Goal: Task Accomplishment & Management: Use online tool/utility

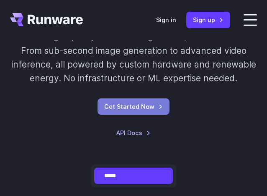
scroll to position [84, 0]
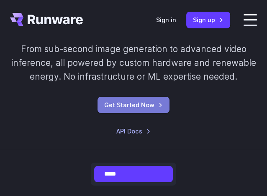
click at [145, 106] on link "Get Started Now" at bounding box center [133, 105] width 72 height 16
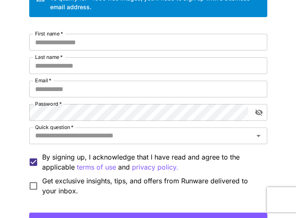
scroll to position [93, 0]
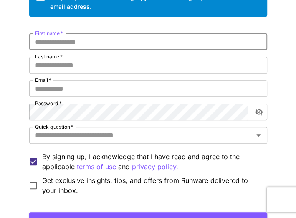
click at [91, 41] on input "First name   *" at bounding box center [148, 41] width 238 height 17
type input "*"
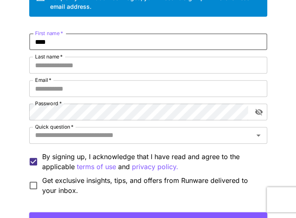
type input "****"
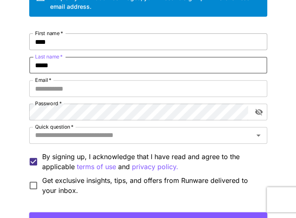
type input "*****"
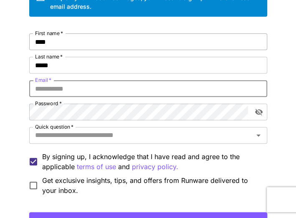
type input "**********"
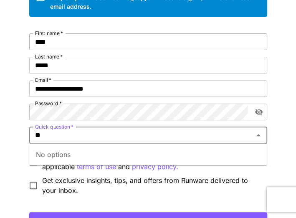
type input "*"
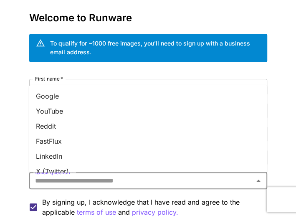
scroll to position [46, 0]
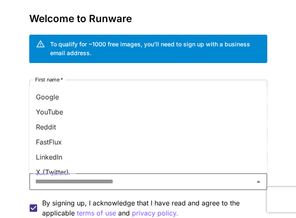
click at [62, 94] on li "Google" at bounding box center [148, 96] width 238 height 15
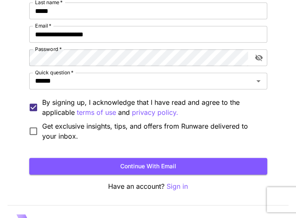
scroll to position [180, 0]
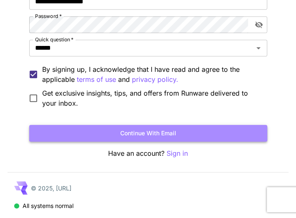
click at [63, 129] on button "Continue with email" at bounding box center [148, 133] width 238 height 17
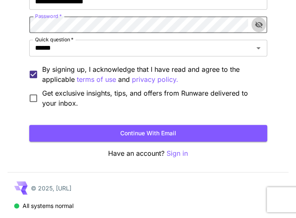
click at [258, 26] on icon "toggle password visibility" at bounding box center [259, 24] width 8 height 7
click at [258, 25] on icon "toggle password visibility" at bounding box center [259, 24] width 8 height 8
click at [125, 134] on button "Continue with email" at bounding box center [148, 133] width 238 height 17
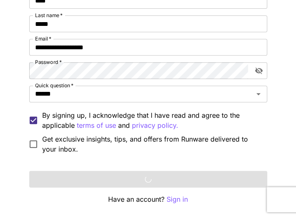
scroll to position [134, 0]
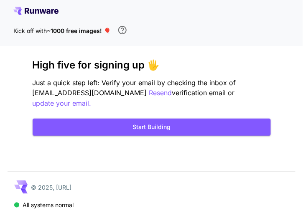
drag, startPoint x: 95, startPoint y: 80, endPoint x: 63, endPoint y: 87, distance: 32.5
click at [133, 119] on button "Start Building" at bounding box center [152, 127] width 238 height 17
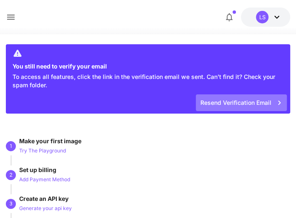
click at [219, 101] on button "Resend Verification Email" at bounding box center [241, 102] width 91 height 17
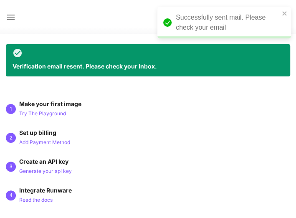
click at [188, 23] on div "Successfully sent mail. Please check your email" at bounding box center [228, 23] width 104 height 20
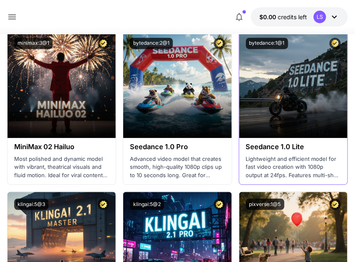
scroll to position [167, 0]
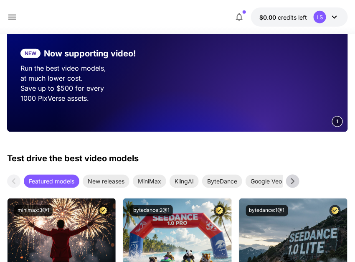
click at [272, 181] on icon at bounding box center [292, 181] width 3 height 6
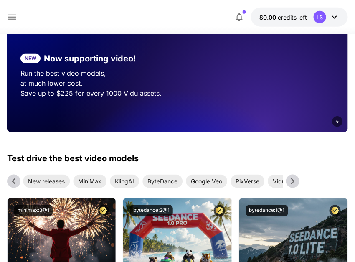
click at [272, 181] on icon at bounding box center [292, 181] width 3 height 6
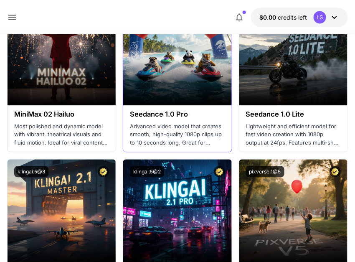
scroll to position [334, 0]
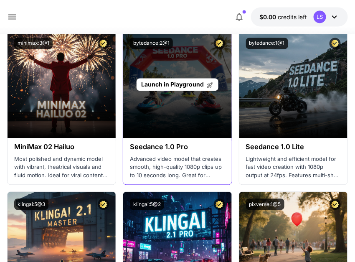
click at [178, 104] on div "Launch in Playground" at bounding box center [177, 84] width 108 height 107
click at [183, 83] on span "Launch in Playground" at bounding box center [172, 84] width 63 height 7
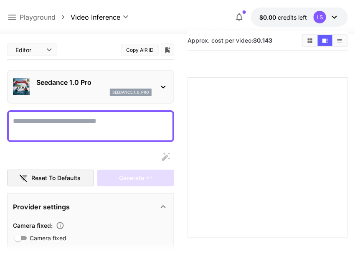
click at [68, 122] on textarea "Camera fixed" at bounding box center [90, 126] width 155 height 20
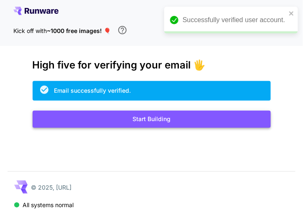
click at [170, 122] on button "Start Building" at bounding box center [152, 119] width 238 height 17
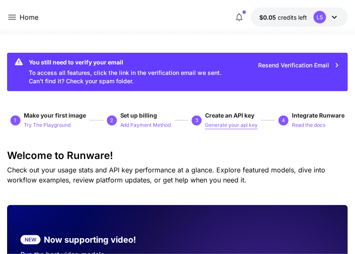
click at [216, 123] on p "Generate your api key" at bounding box center [231, 125] width 53 height 8
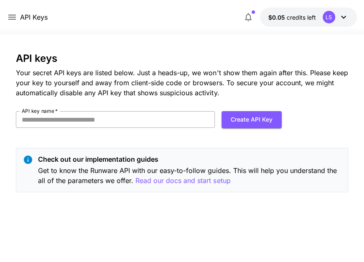
click at [106, 114] on input "API key name   *" at bounding box center [115, 119] width 198 height 17
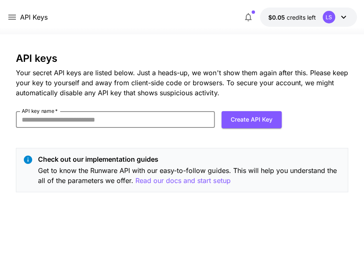
click at [206, 52] on div "API keys Your secret API keys are listed below. Just a heads-up, we won't show …" at bounding box center [181, 148] width 349 height 228
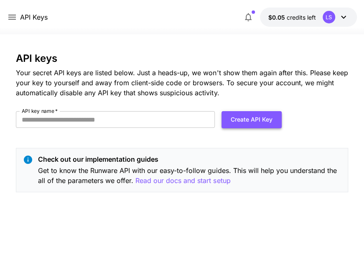
click at [245, 119] on button "Create API Key" at bounding box center [251, 119] width 60 height 17
drag, startPoint x: 123, startPoint y: 108, endPoint x: 122, endPoint y: 116, distance: 7.9
click at [123, 108] on div "API keys Your secret API keys are listed below. Just a heads-up, we won't show …" at bounding box center [182, 126] width 332 height 146
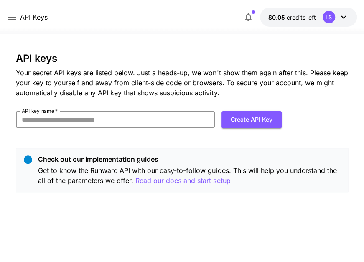
click at [119, 118] on input "API key name   *" at bounding box center [115, 119] width 198 height 17
type input "**********"
click button "Create API Key" at bounding box center [251, 119] width 60 height 17
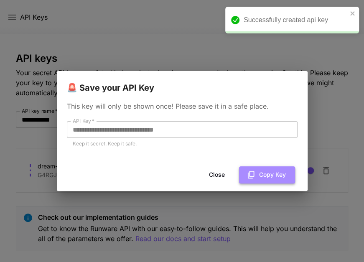
click at [262, 173] on button "Copy Key" at bounding box center [267, 174] width 56 height 17
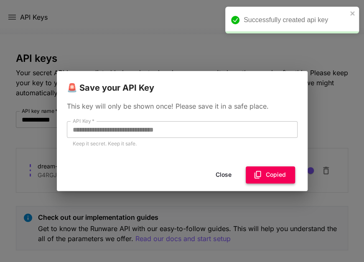
click at [272, 179] on button "Copied" at bounding box center [270, 174] width 49 height 17
click at [188, 65] on div "**********" at bounding box center [182, 131] width 364 height 262
click at [223, 175] on button "Close" at bounding box center [224, 174] width 38 height 17
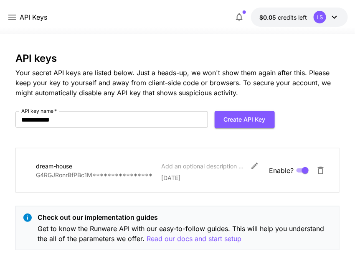
click at [10, 17] on icon at bounding box center [12, 17] width 8 height 5
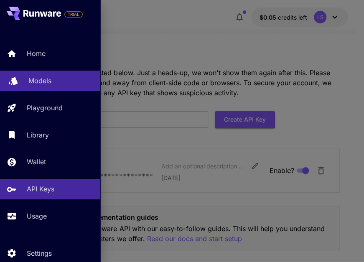
click at [30, 76] on p "Models" at bounding box center [39, 81] width 23 height 10
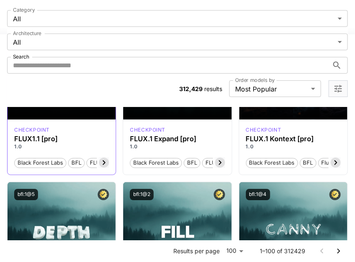
scroll to position [501, 0]
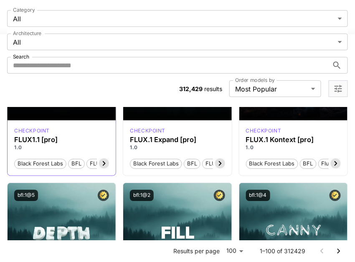
click at [107, 162] on icon at bounding box center [104, 163] width 10 height 10
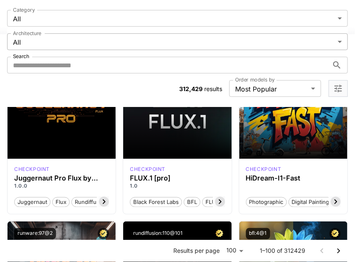
scroll to position [0, 0]
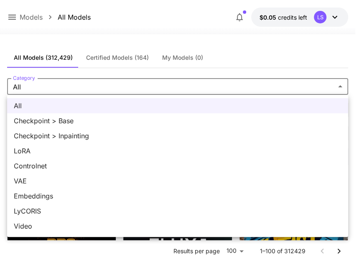
click at [107, 58] on div at bounding box center [182, 131] width 364 height 262
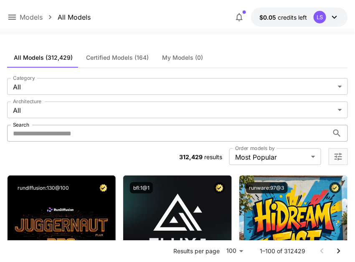
drag, startPoint x: 351, startPoint y: 133, endPoint x: 328, endPoint y: 132, distance: 23.4
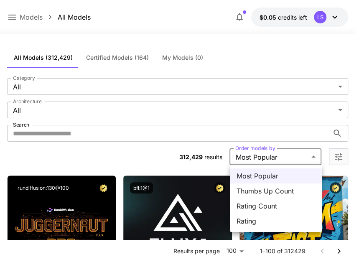
drag, startPoint x: 318, startPoint y: 156, endPoint x: 333, endPoint y: 152, distance: 15.2
click at [302, 156] on div at bounding box center [182, 131] width 364 height 262
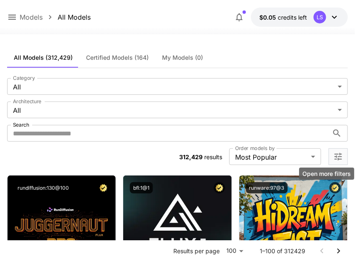
click at [302, 154] on icon "Open more filters" at bounding box center [339, 157] width 8 height 8
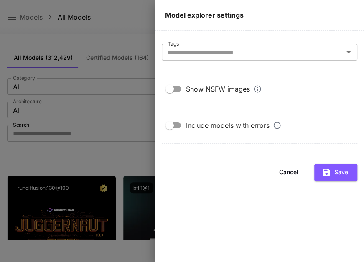
click at [119, 38] on div at bounding box center [182, 131] width 364 height 262
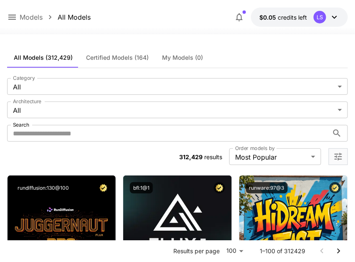
click at [25, 18] on p "Models" at bounding box center [31, 17] width 23 height 10
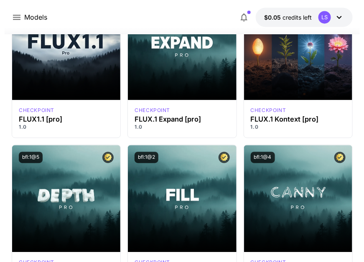
scroll to position [390, 0]
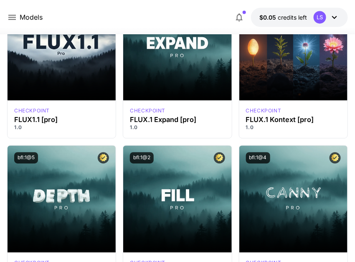
click at [302, 13] on div "LS" at bounding box center [320, 17] width 13 height 13
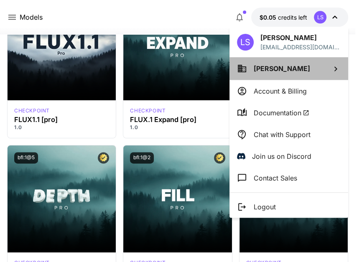
click at [302, 70] on icon at bounding box center [335, 69] width 10 height 10
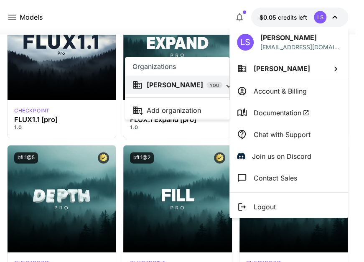
click at [277, 89] on div at bounding box center [182, 131] width 364 height 262
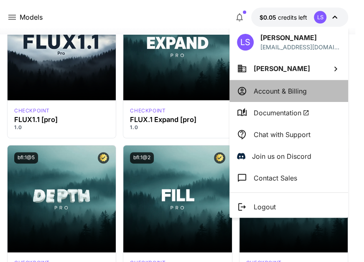
click at [277, 89] on p "Account & Billing" at bounding box center [280, 91] width 53 height 10
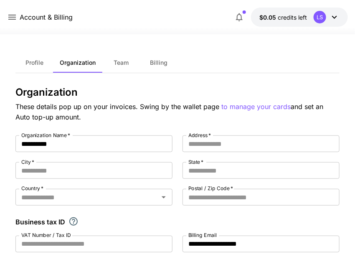
click at [128, 59] on span "Team" at bounding box center [121, 63] width 15 height 8
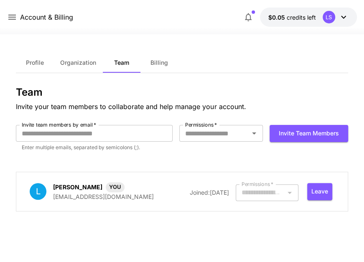
click at [89, 66] on span "Organization" at bounding box center [78, 63] width 36 height 8
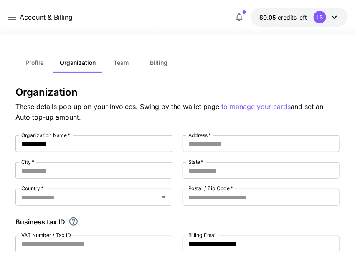
click at [165, 61] on span "Billing" at bounding box center [159, 63] width 18 height 8
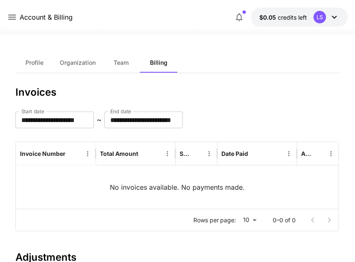
click at [114, 62] on span "Team" at bounding box center [121, 63] width 15 height 8
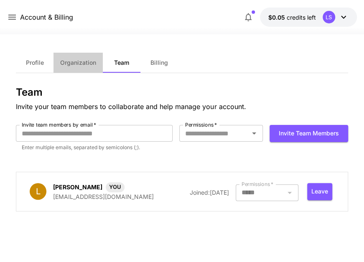
click at [91, 62] on span "Organization" at bounding box center [78, 63] width 36 height 8
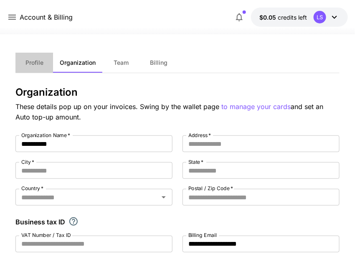
click at [44, 59] on button "Profile" at bounding box center [34, 63] width 38 height 20
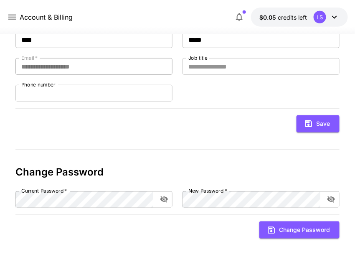
scroll to position [81, 0]
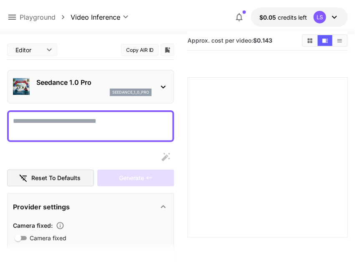
drag, startPoint x: 76, startPoint y: 135, endPoint x: 92, endPoint y: 130, distance: 16.9
click at [75, 135] on textarea "Camera fixed" at bounding box center [90, 126] width 155 height 20
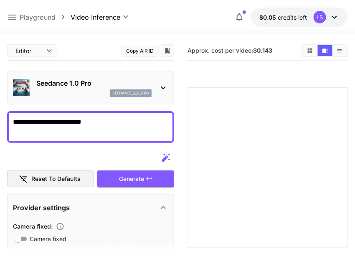
type textarea "**********"
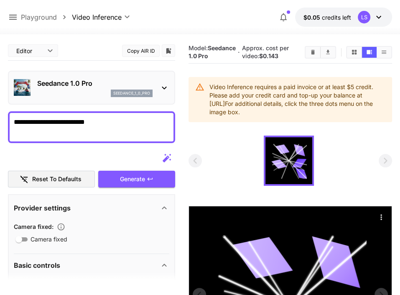
scroll to position [147, 0]
